Goal: Information Seeking & Learning: Learn about a topic

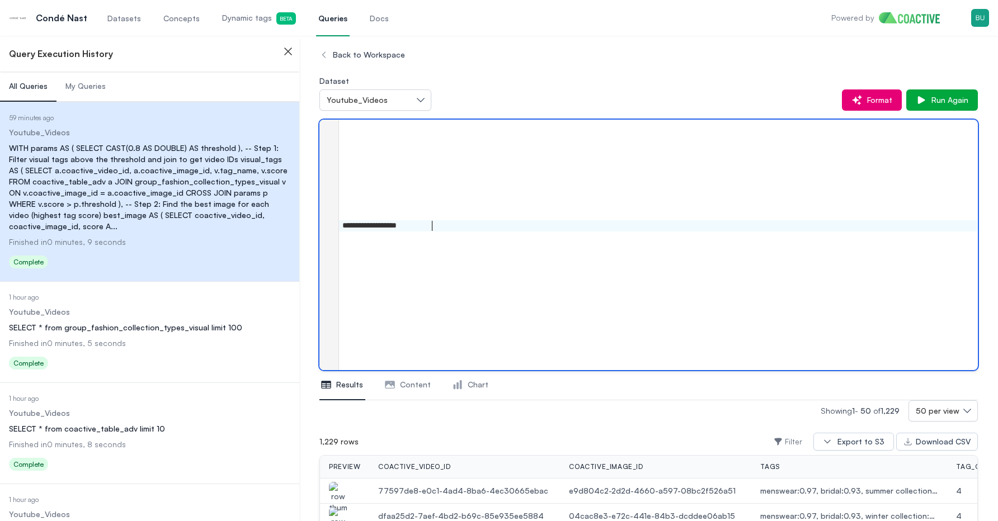
scroll to position [466, 0]
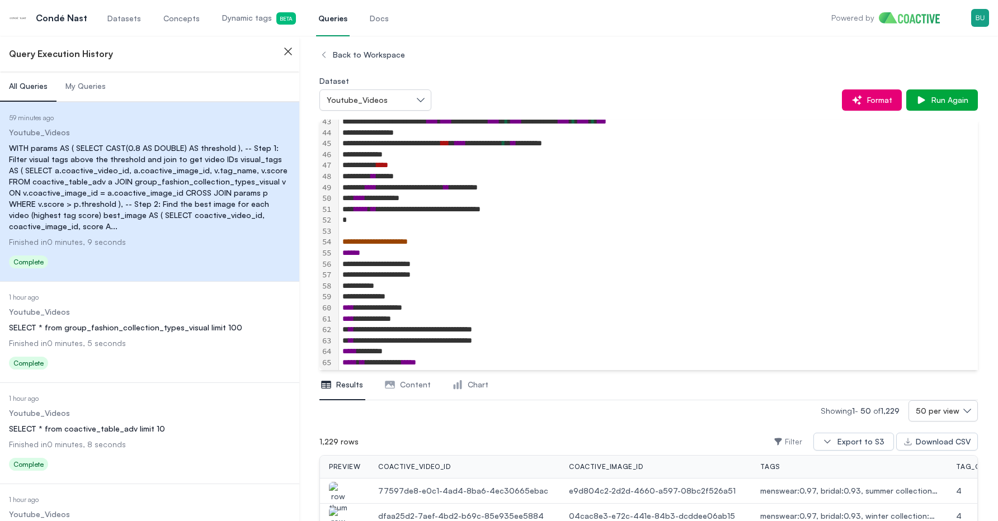
click at [129, 26] on link "Datasets" at bounding box center [124, 17] width 38 height 37
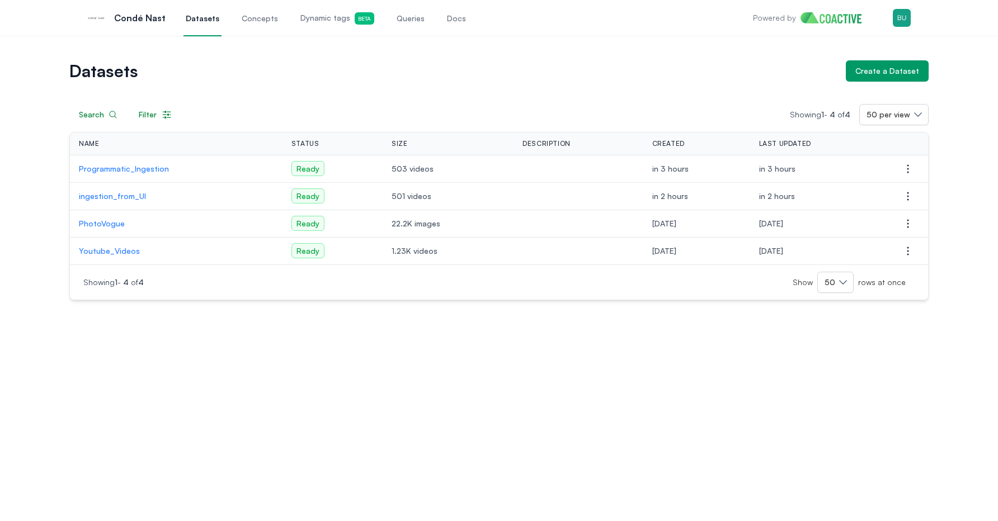
click at [117, 249] on p "Youtube_Videos" at bounding box center [176, 250] width 195 height 11
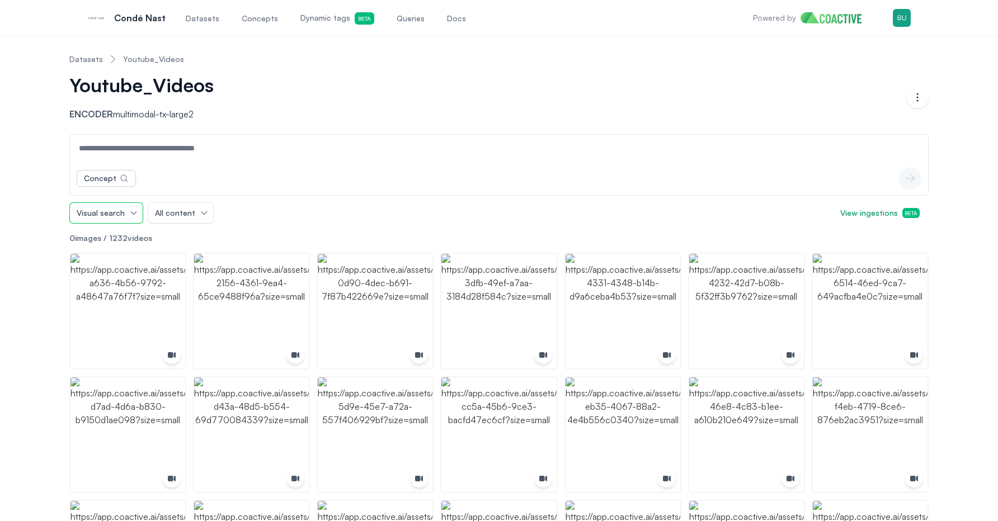
click at [113, 215] on span "Visual search" at bounding box center [101, 212] width 48 height 11
click at [117, 256] on span "Audio search" at bounding box center [105, 257] width 48 height 11
click at [172, 155] on input at bounding box center [498, 148] width 853 height 27
type input "**********"
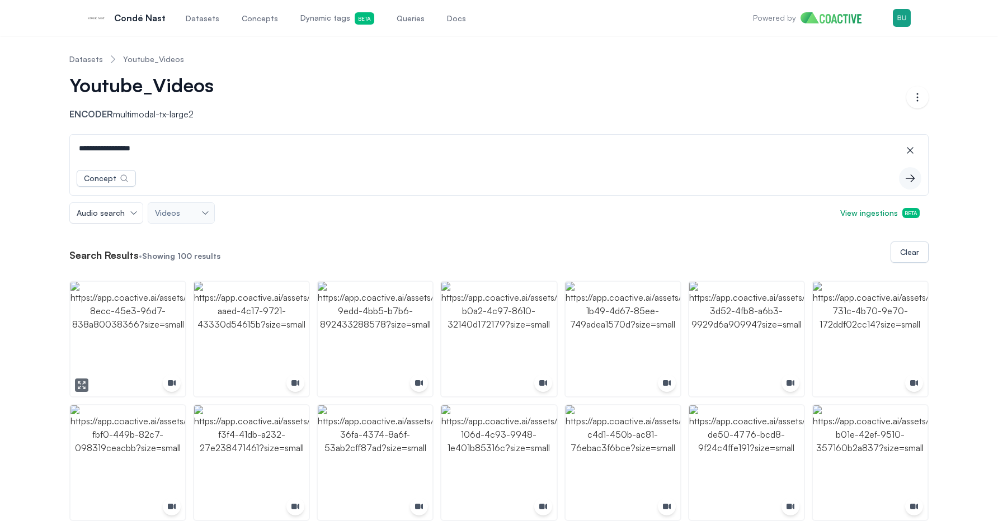
click at [133, 309] on img "button" at bounding box center [127, 339] width 115 height 115
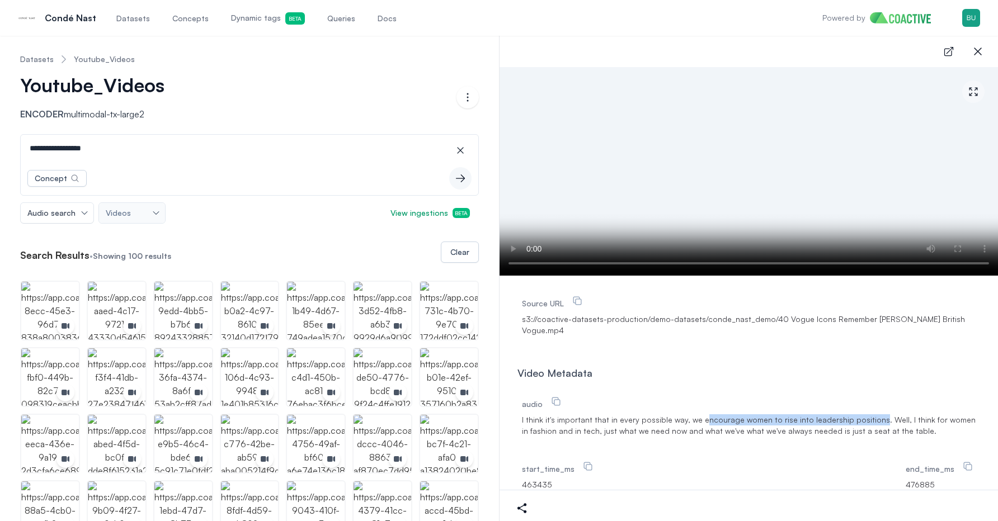
drag, startPoint x: 697, startPoint y: 420, endPoint x: 864, endPoint y: 422, distance: 167.2
click at [864, 422] on span "I think it's important that in every possible way, we encourage women to rise i…" at bounding box center [748, 425] width 453 height 22
click at [135, 300] on img "button" at bounding box center [117, 311] width 58 height 58
drag, startPoint x: 759, startPoint y: 417, endPoint x: 897, endPoint y: 418, distance: 137.6
click at [897, 418] on span "I can be a leader that can also be lonely. So I think one way that I do try to …" at bounding box center [748, 425] width 453 height 22
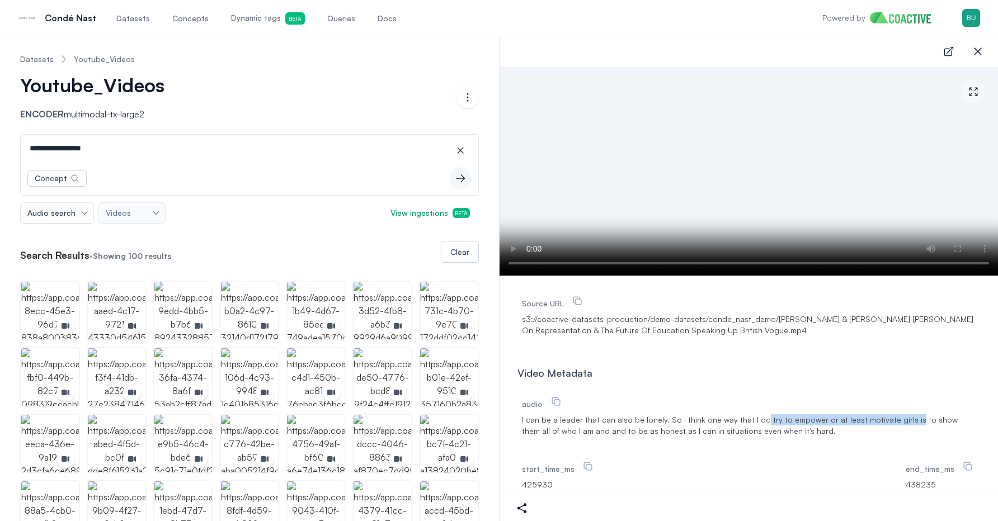
click at [186, 293] on img "button" at bounding box center [183, 311] width 58 height 58
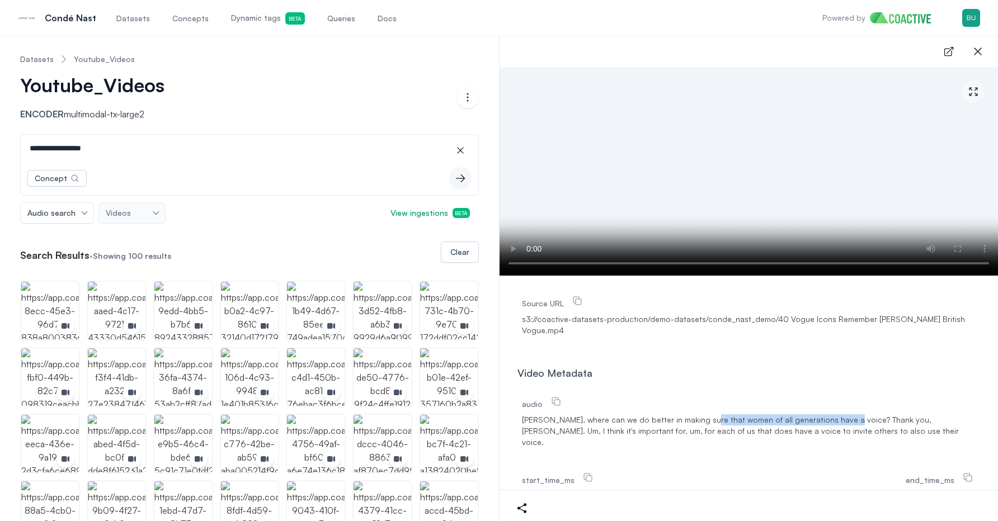
drag, startPoint x: 696, startPoint y: 421, endPoint x: 830, endPoint y: 421, distance: 134.2
click at [830, 421] on span "[PERSON_NAME], where can we do better in making sure that women of all generati…" at bounding box center [748, 431] width 453 height 34
click at [701, 442] on div "audio [PERSON_NAME], where can we do better in making sure that women of all ge…" at bounding box center [748, 456] width 462 height 132
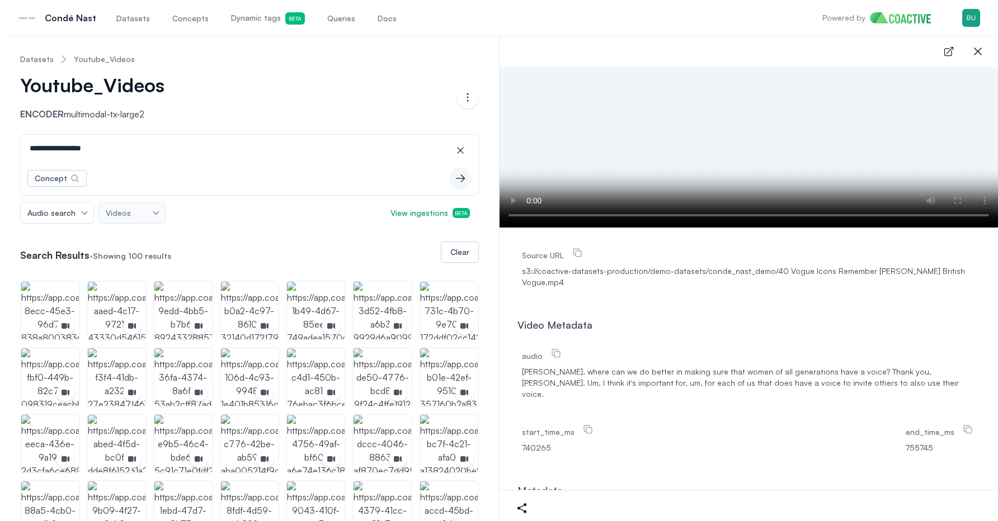
scroll to position [35, 0]
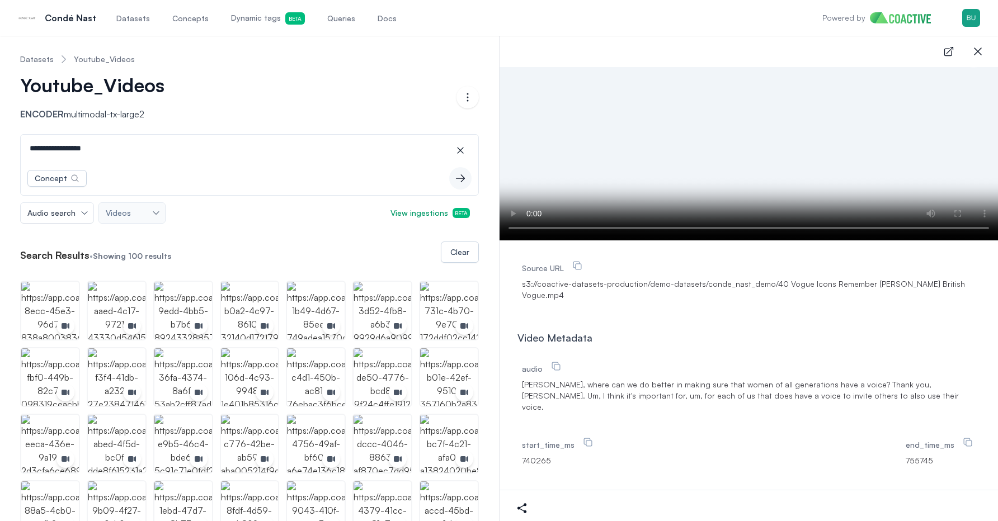
click at [336, 60] on nav "Datasets Youtube_Videos" at bounding box center [249, 59] width 459 height 29
click at [127, 17] on span "Datasets" at bounding box center [133, 18] width 34 height 11
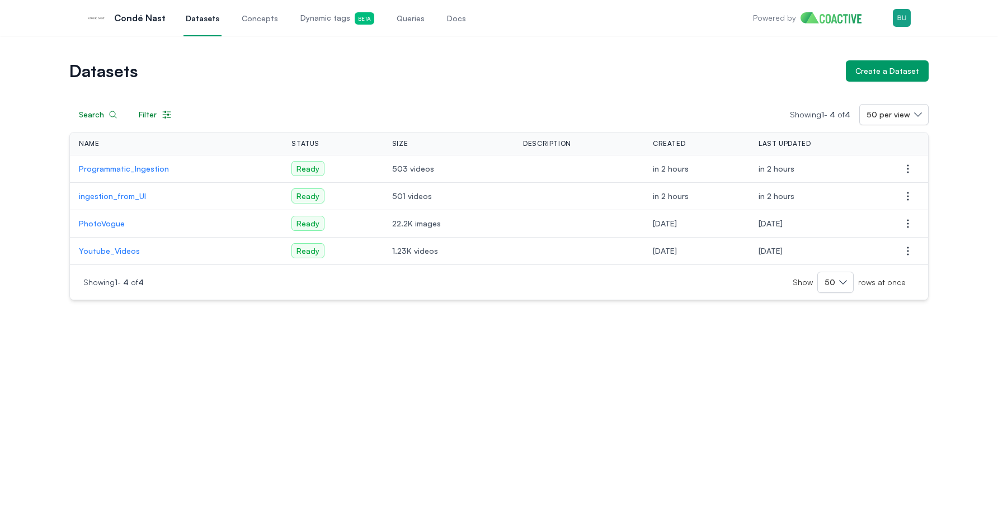
click at [259, 348] on div "Datasets Create a Dataset Search Filter Showing 1 - 4 of 4 50 per view Name Sta…" at bounding box center [499, 278] width 998 height 485
click at [118, 225] on p "PhotoVogue" at bounding box center [176, 223] width 195 height 11
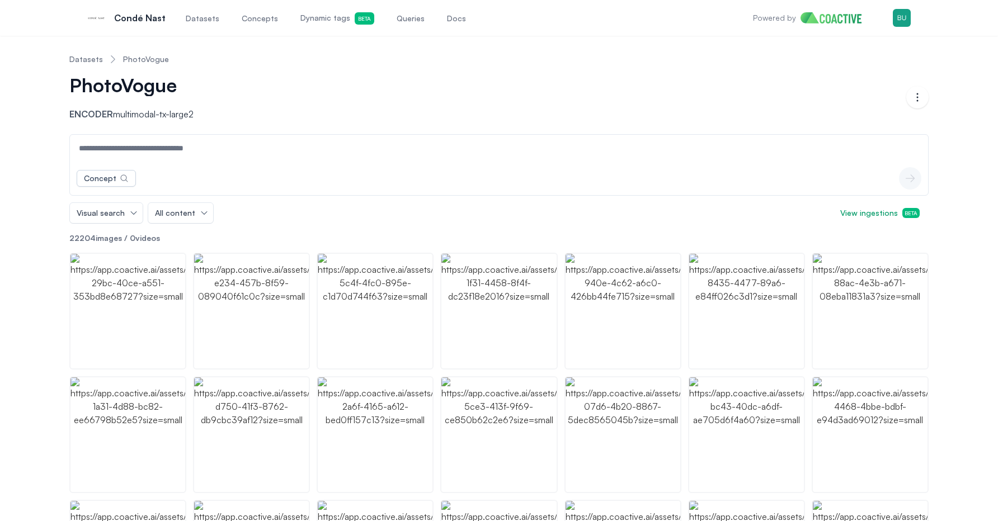
click at [252, 154] on input at bounding box center [498, 148] width 853 height 27
type input "**********"
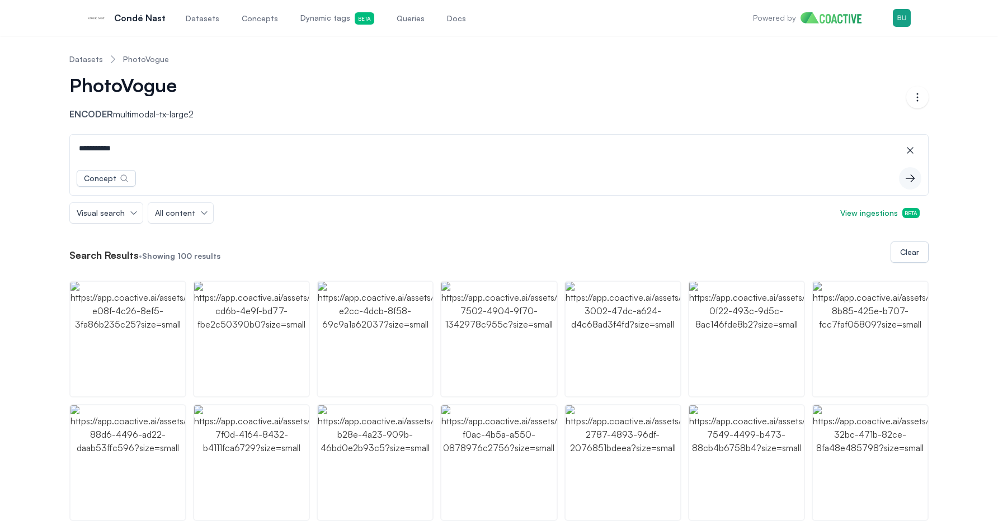
click at [176, 148] on input "**********" at bounding box center [498, 148] width 853 height 27
